Goal: Transaction & Acquisition: Purchase product/service

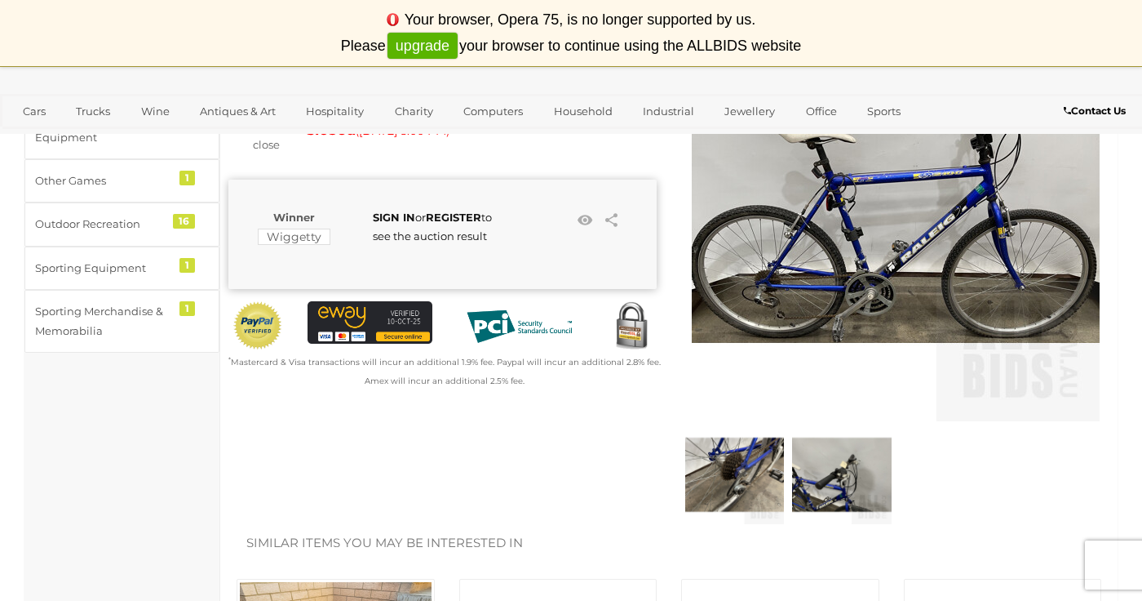
scroll to position [266, 0]
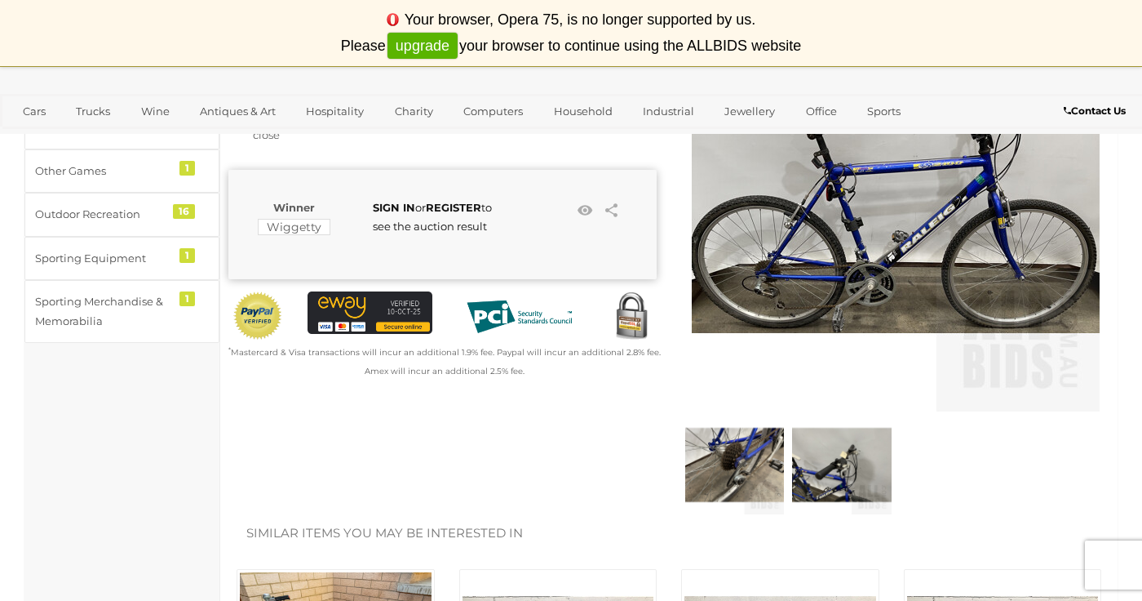
click at [836, 464] on img at bounding box center [841, 464] width 99 height 99
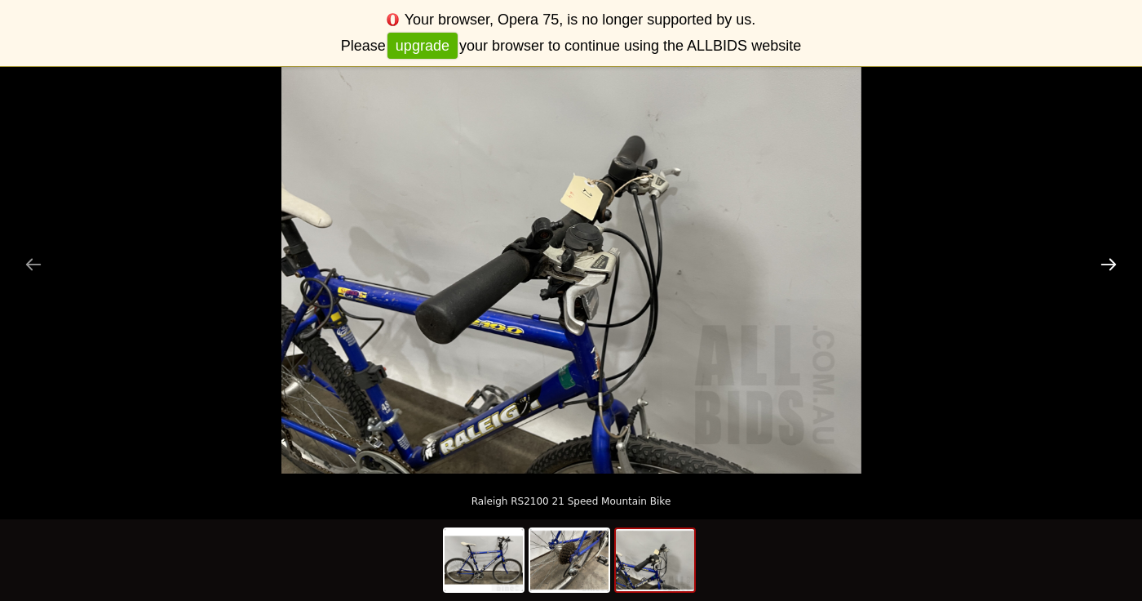
click at [1101, 271] on button "Next slide" at bounding box center [1109, 264] width 34 height 32
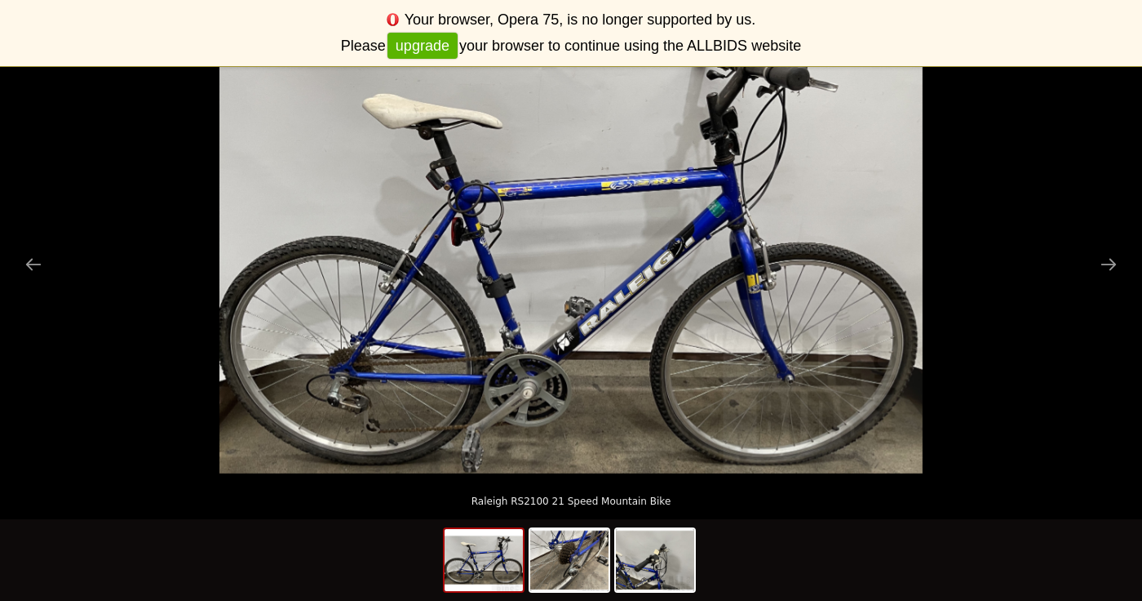
scroll to position [299, 0]
click at [1040, 457] on picture at bounding box center [571, 255] width 1142 height 435
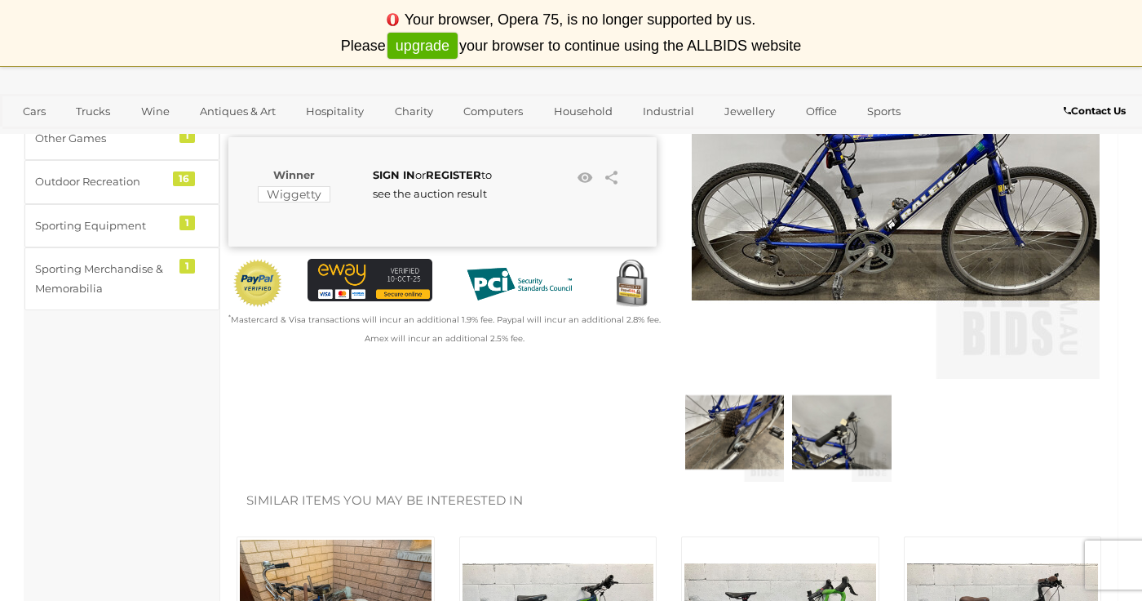
scroll to position [266, 0]
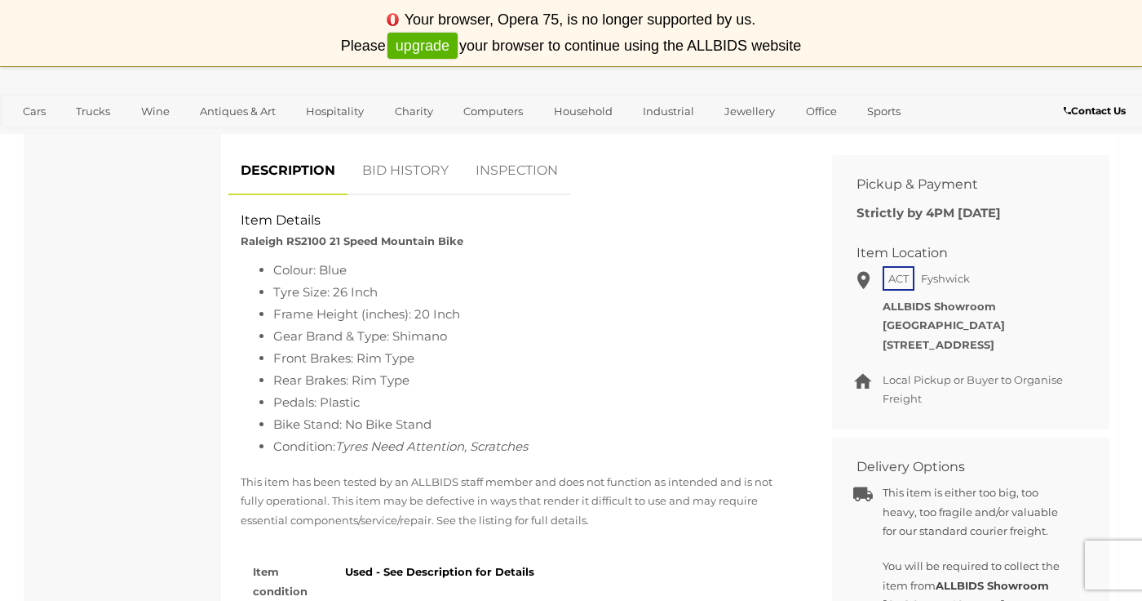
scroll to position [1005, 0]
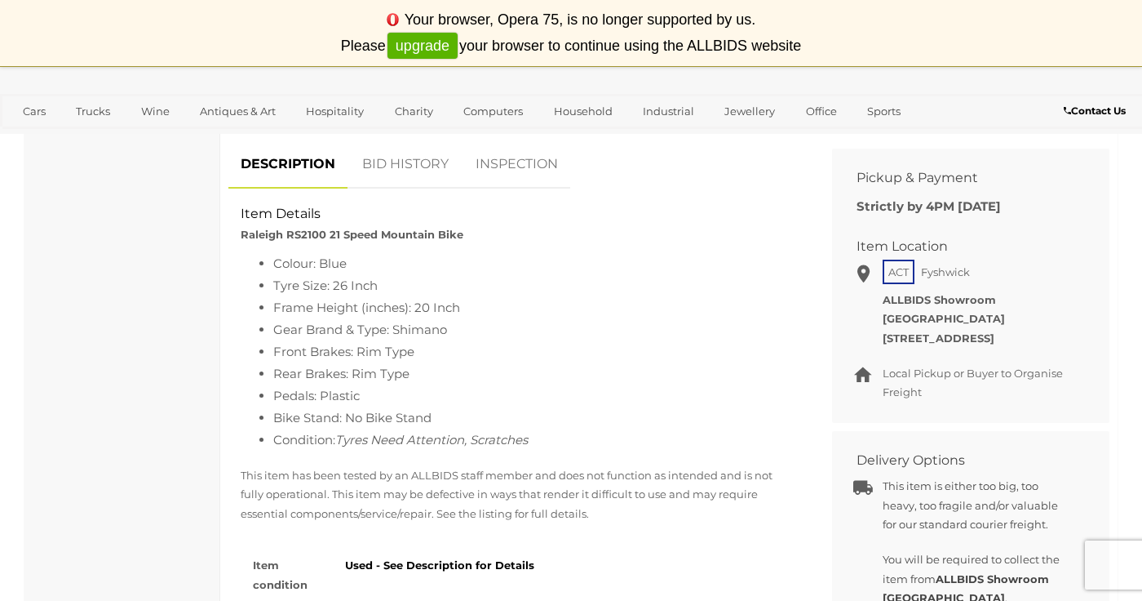
click at [536, 171] on link "INSPECTION" at bounding box center [516, 164] width 107 height 48
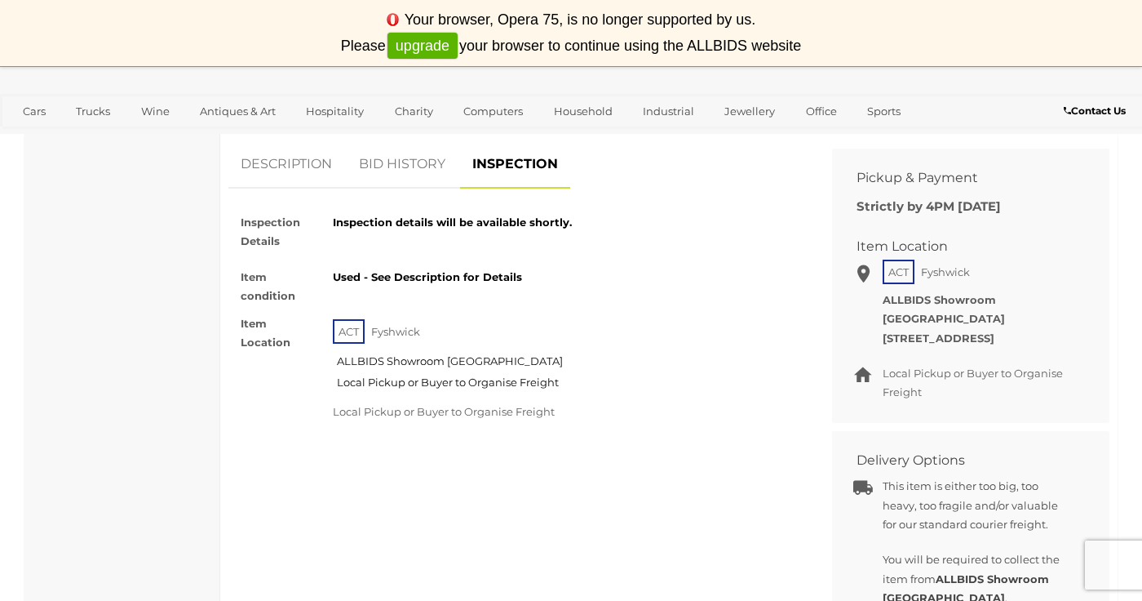
click at [407, 166] on link "BID HISTORY" at bounding box center [402, 164] width 111 height 48
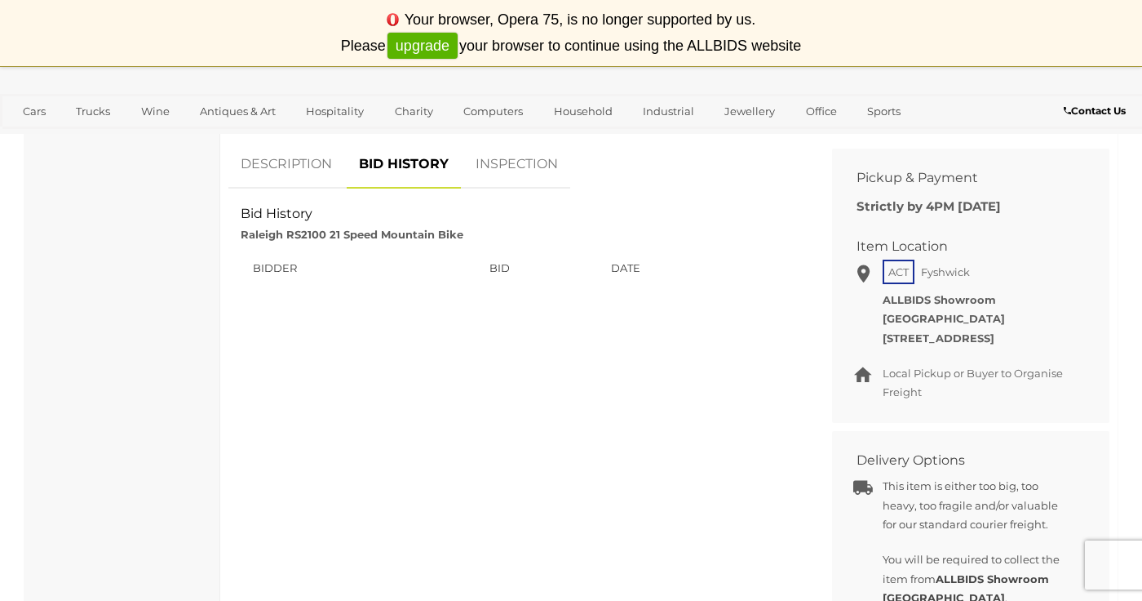
click at [297, 156] on link "DESCRIPTION" at bounding box center [286, 164] width 116 height 48
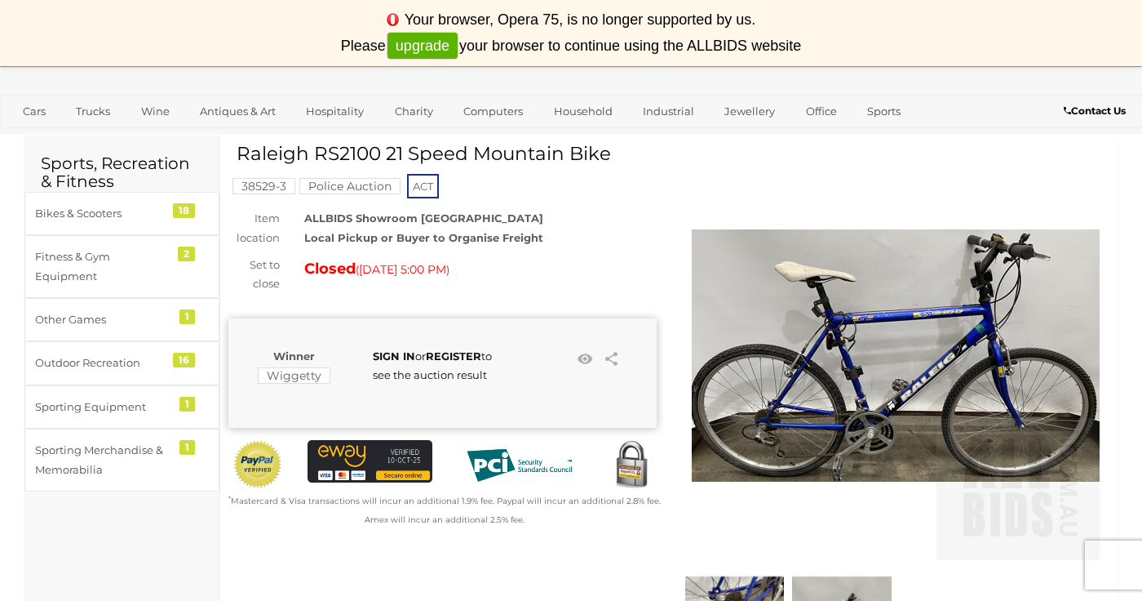
scroll to position [114, 0]
